Goal: Task Accomplishment & Management: Manage account settings

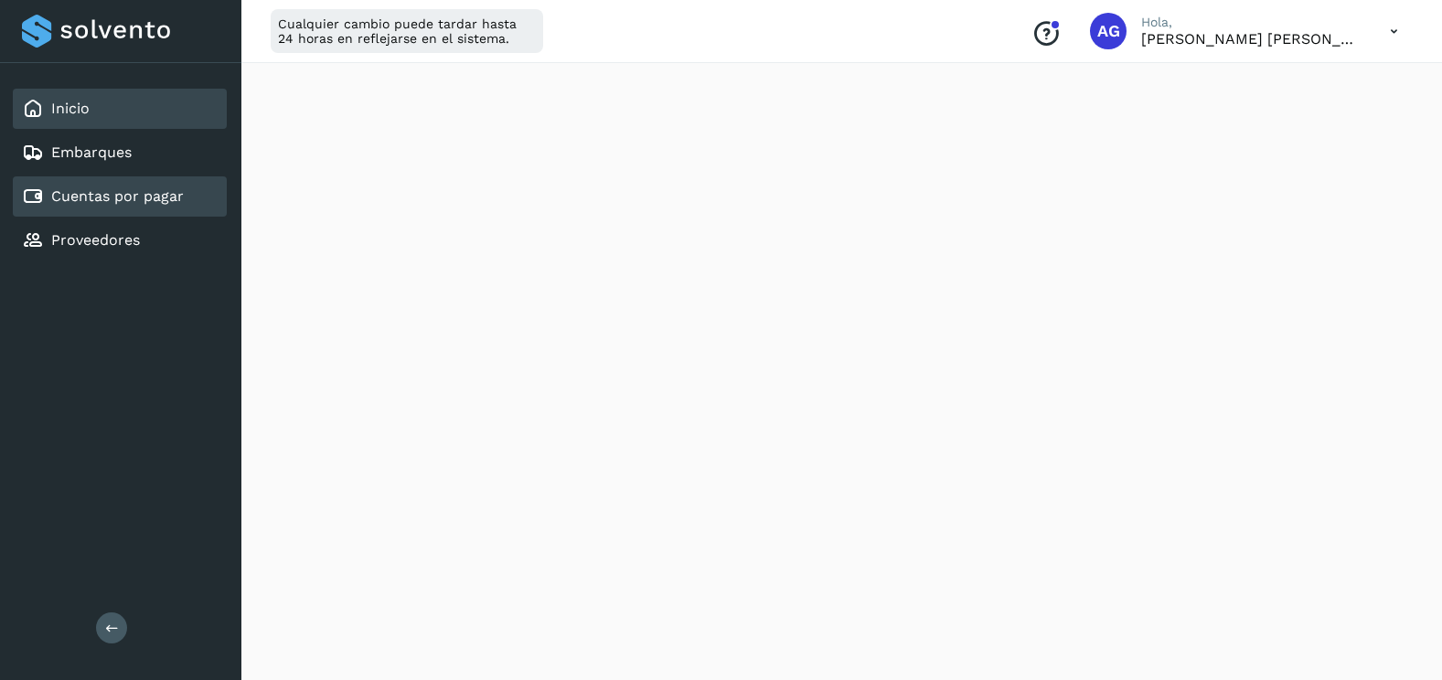
click at [103, 192] on link "Cuentas por pagar" at bounding box center [117, 195] width 133 height 17
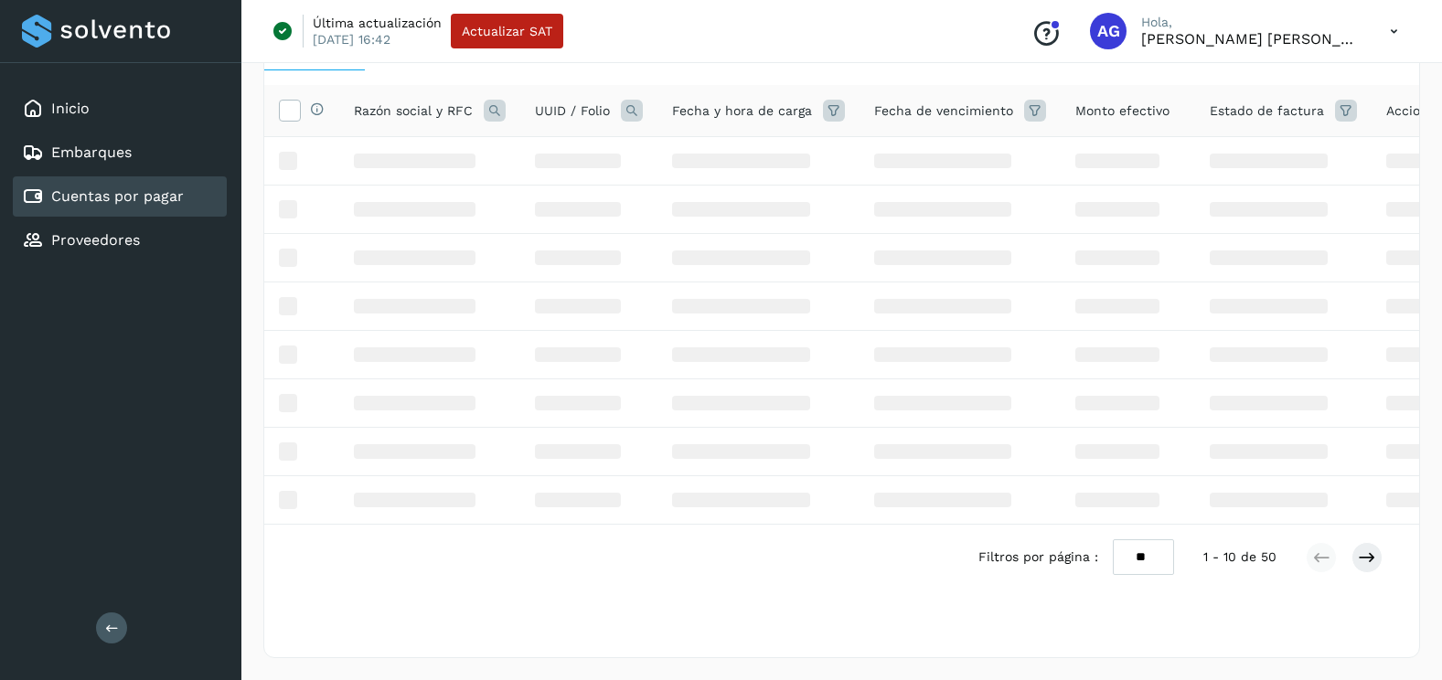
scroll to position [131, 0]
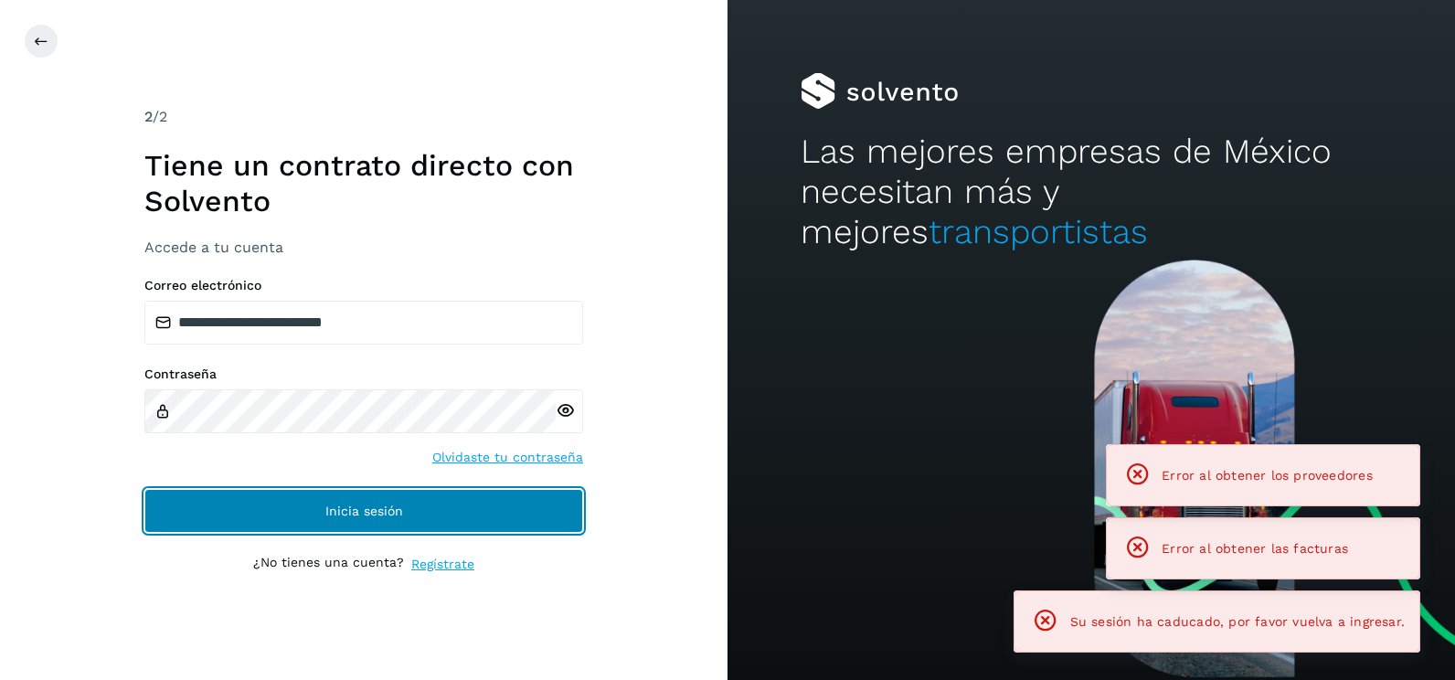
click at [401, 508] on span "Inicia sesión" at bounding box center [364, 511] width 78 height 13
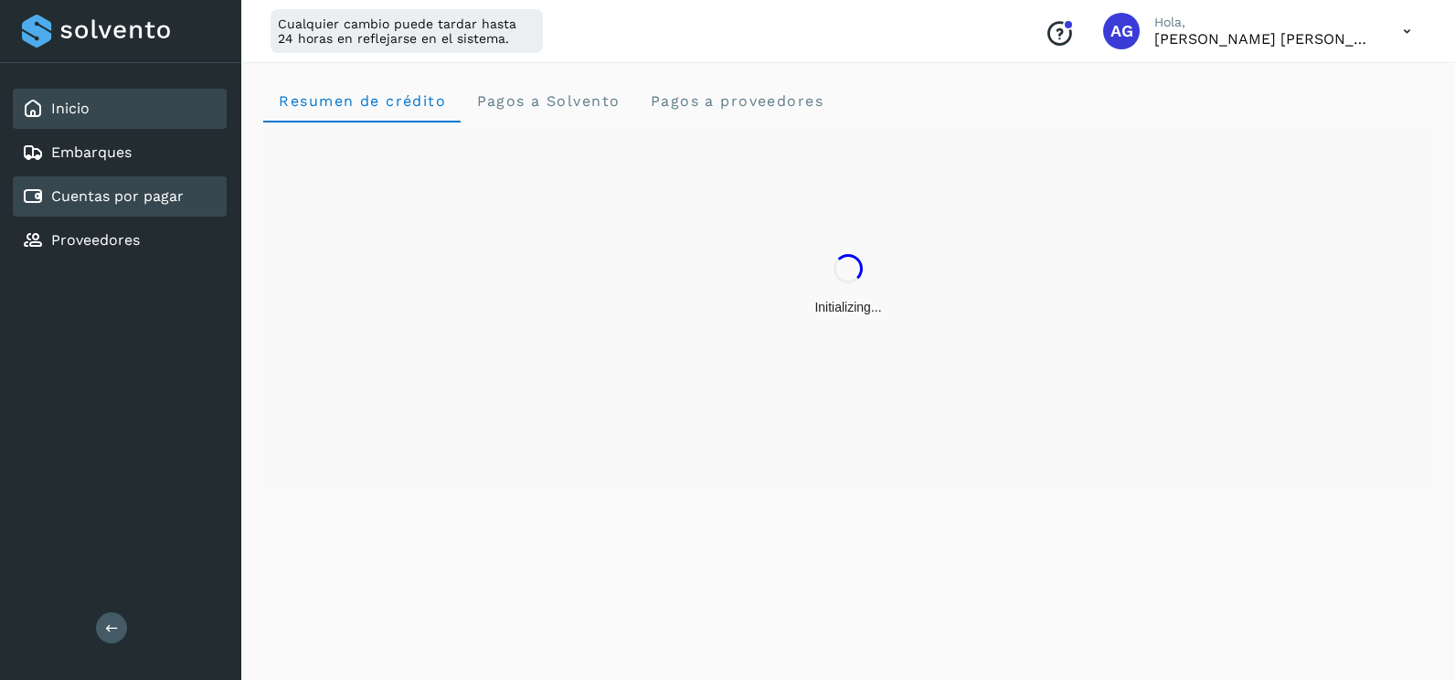
click at [132, 199] on link "Cuentas por pagar" at bounding box center [117, 195] width 133 height 17
